Goal: Task Accomplishment & Management: Check status

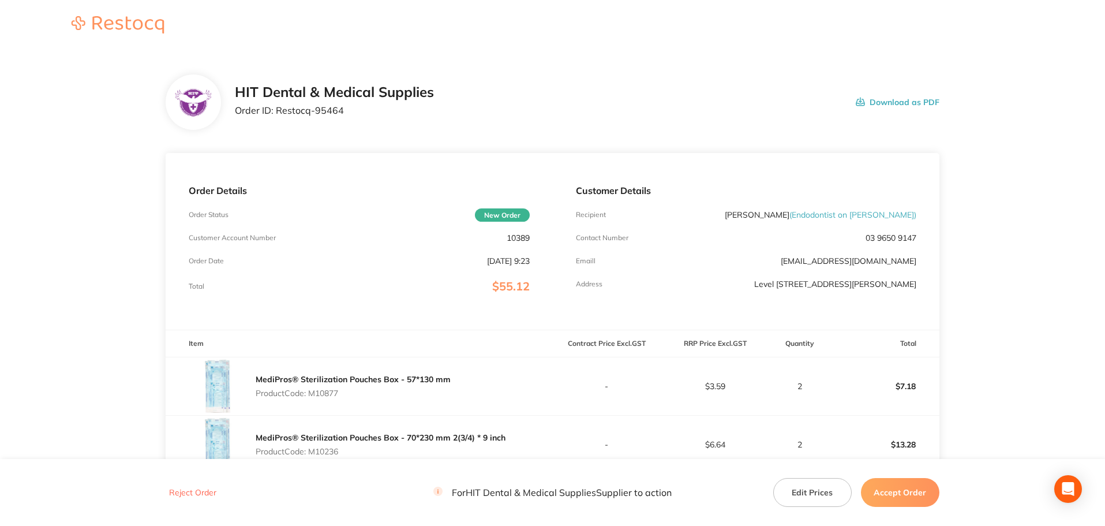
drag, startPoint x: 338, startPoint y: 98, endPoint x: 342, endPoint y: 107, distance: 9.8
click at [339, 100] on h2 "HIT Dental & Medical Supplies" at bounding box center [334, 92] width 199 height 16
click at [342, 107] on p "Order ID: Restocq- 95464" at bounding box center [334, 110] width 199 height 10
click at [340, 108] on p "Order ID: Restocq- 95464" at bounding box center [334, 110] width 199 height 10
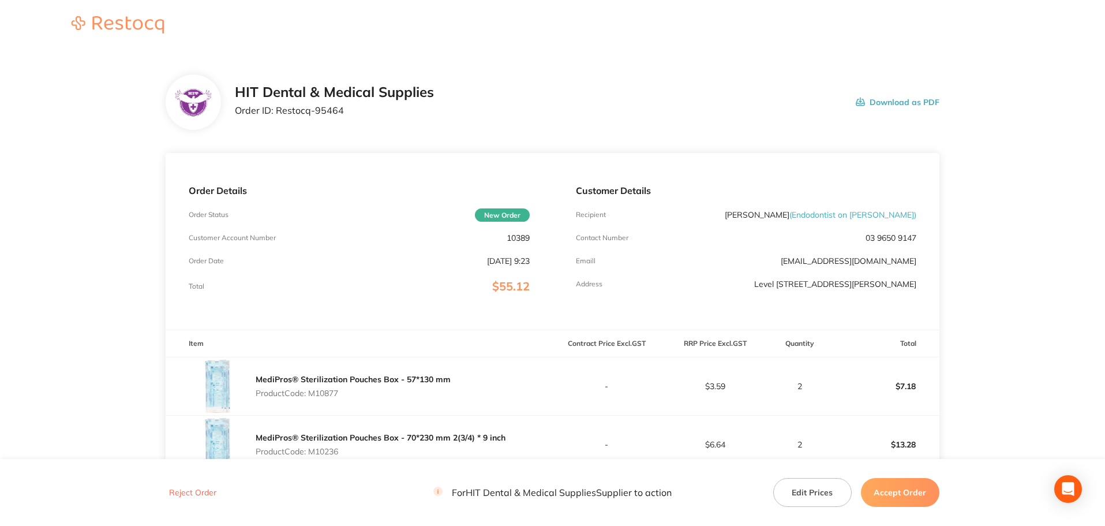
click at [332, 113] on p "Order ID: Restocq- 95464" at bounding box center [334, 110] width 199 height 10
drag, startPoint x: 278, startPoint y: 113, endPoint x: 355, endPoint y: 114, distance: 77.3
click at [355, 114] on p "Order ID: Restocq- 95464" at bounding box center [334, 110] width 199 height 10
copy p "Restocq- 95464"
click at [303, 293] on div "Order Details Order Status New Order Customer Account Number 10389 Order Date […" at bounding box center [359, 241] width 387 height 177
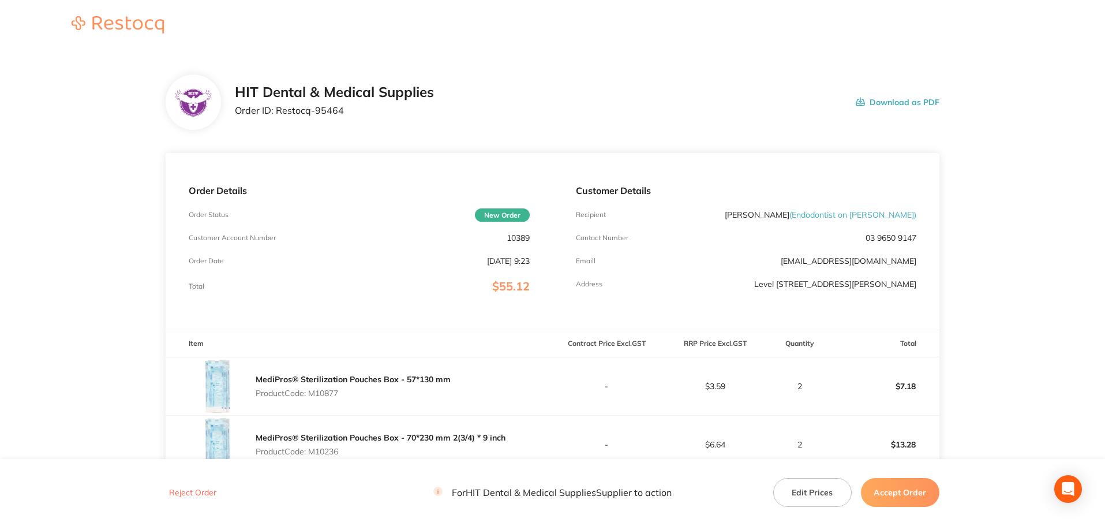
click at [326, 389] on p "Product Code: M10877" at bounding box center [353, 392] width 195 height 9
copy p "M10877"
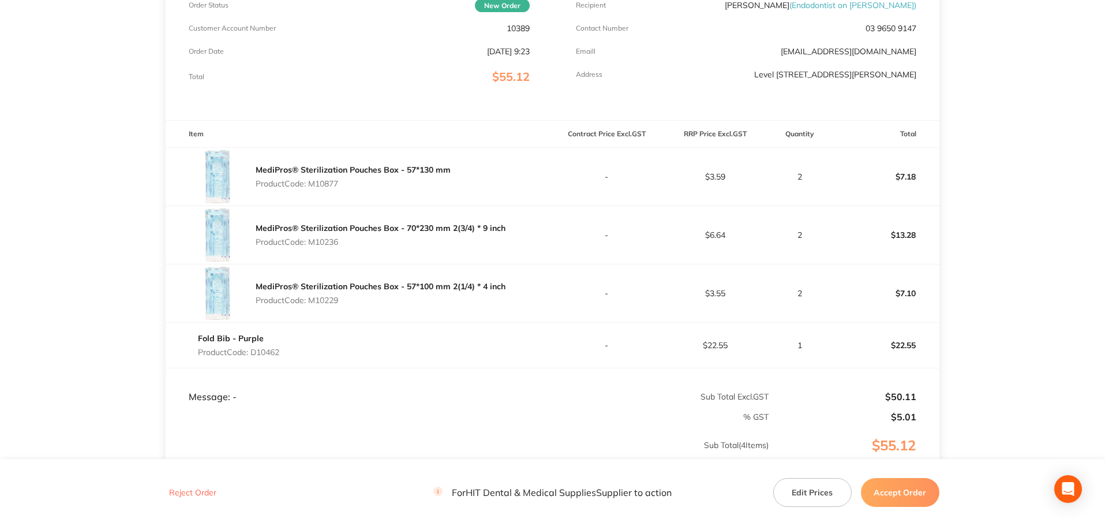
scroll to position [288, 0]
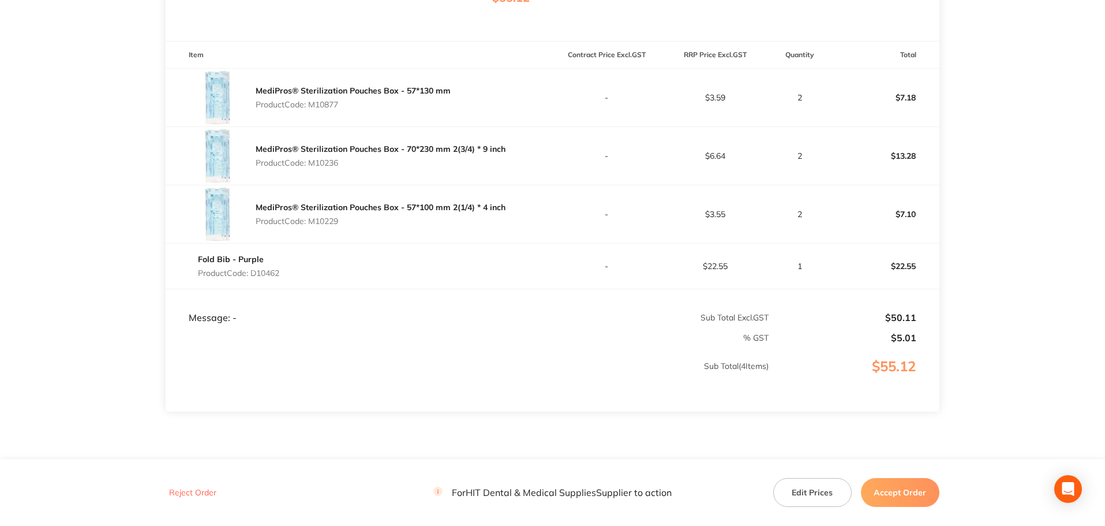
click at [328, 162] on p "Product Code: M10236" at bounding box center [381, 162] width 250 height 9
copy p "M10236"
click at [336, 226] on p "Product Code: M10229" at bounding box center [381, 220] width 250 height 9
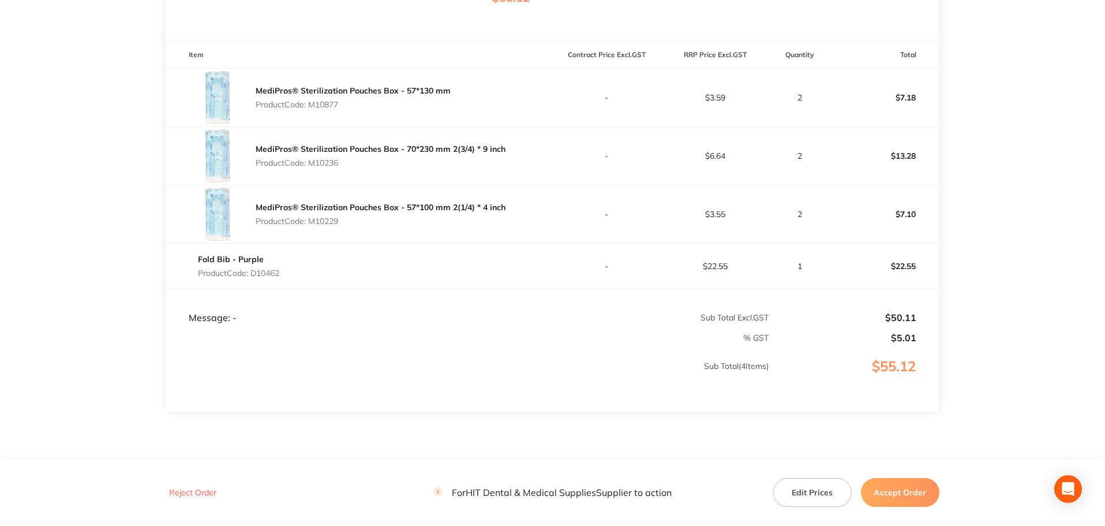
click at [336, 226] on p "Product Code: M10229" at bounding box center [381, 220] width 250 height 9
copy p "M10229"
click at [360, 293] on td "Message: -" at bounding box center [359, 305] width 387 height 35
click at [271, 277] on p "Product Code: D10462" at bounding box center [238, 272] width 81 height 9
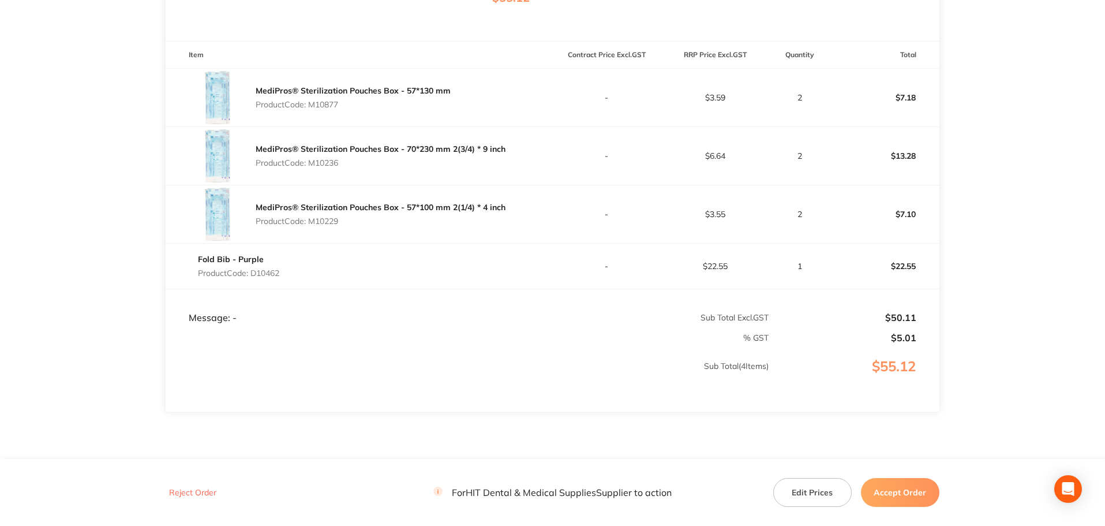
copy p "D10462"
drag, startPoint x: 710, startPoint y: 93, endPoint x: 814, endPoint y: 96, distance: 103.3
click at [814, 96] on tr "MediPros® Sterilization Pouches Box - 57*130 mm Product Code: M10877 - $3.59 2 …" at bounding box center [553, 97] width 774 height 58
click at [746, 275] on td "$22.55" at bounding box center [715, 266] width 108 height 46
drag, startPoint x: 734, startPoint y: 163, endPoint x: 709, endPoint y: 161, distance: 25.5
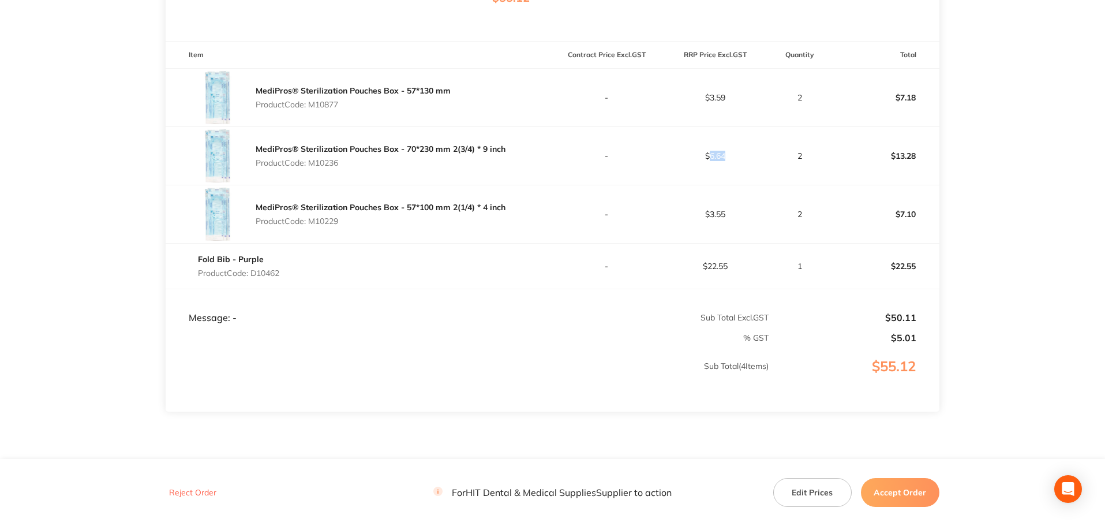
click at [709, 161] on td "$6.64" at bounding box center [715, 155] width 108 height 58
copy p "6.64"
click at [902, 474] on footer "Reject Order For HIT Dental & Medical Supplies Supplier to action Edit Prices A…" at bounding box center [552, 492] width 1105 height 66
click at [891, 505] on button "Accept Order" at bounding box center [900, 492] width 78 height 29
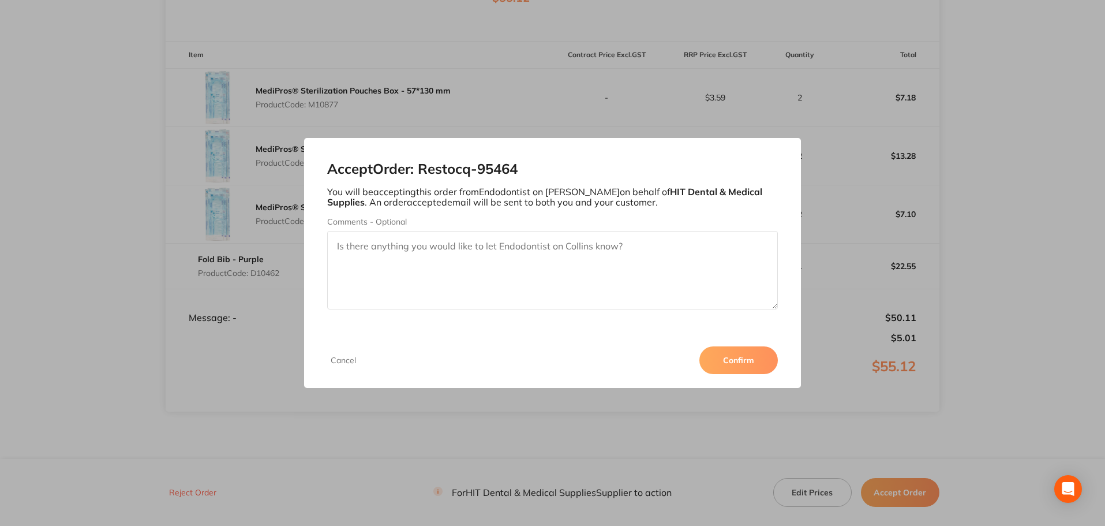
click at [722, 368] on button "Confirm" at bounding box center [738, 360] width 78 height 28
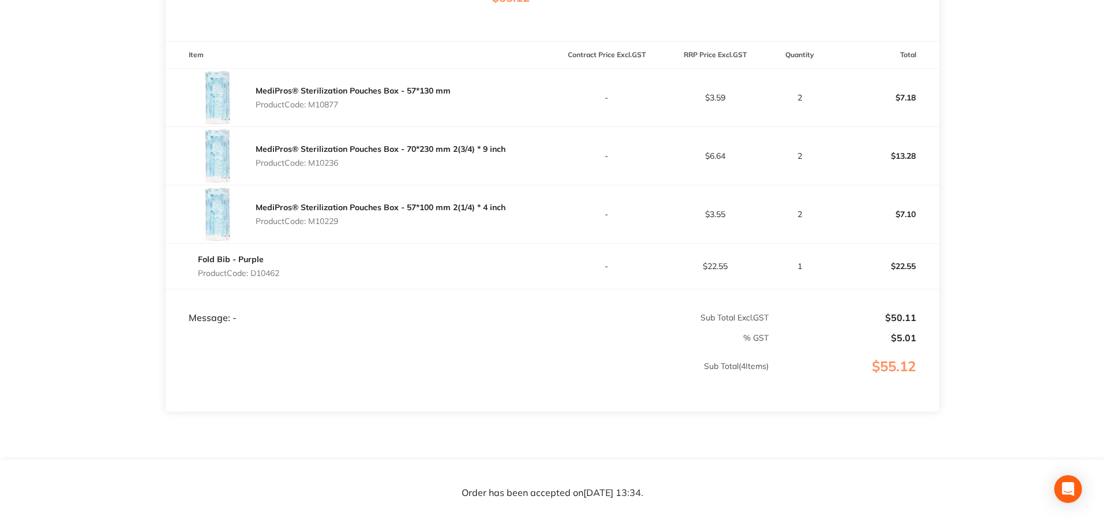
scroll to position [333, 0]
